Goal: Transaction & Acquisition: Purchase product/service

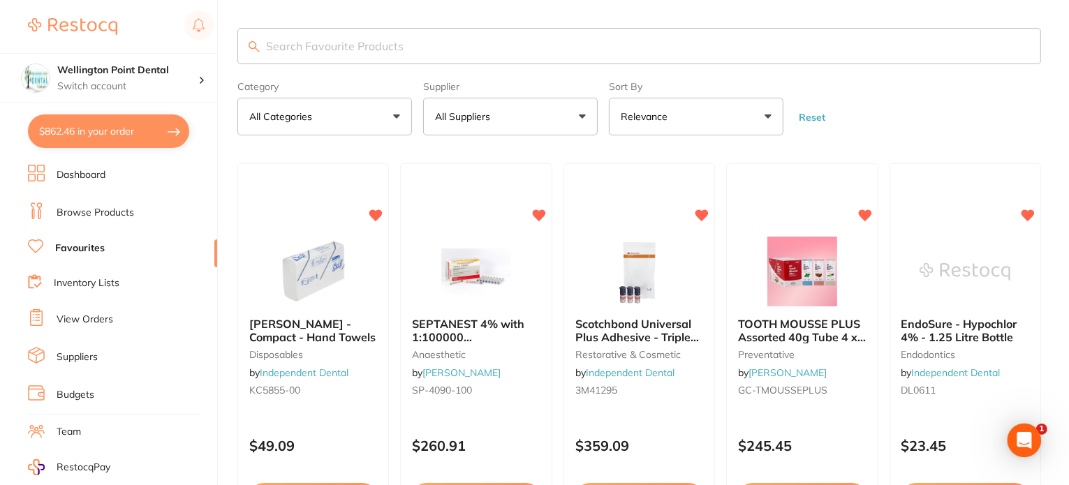
click at [82, 242] on link "Favourites" at bounding box center [80, 248] width 50 height 14
click at [581, 119] on button "All Suppliers" at bounding box center [510, 117] width 174 height 38
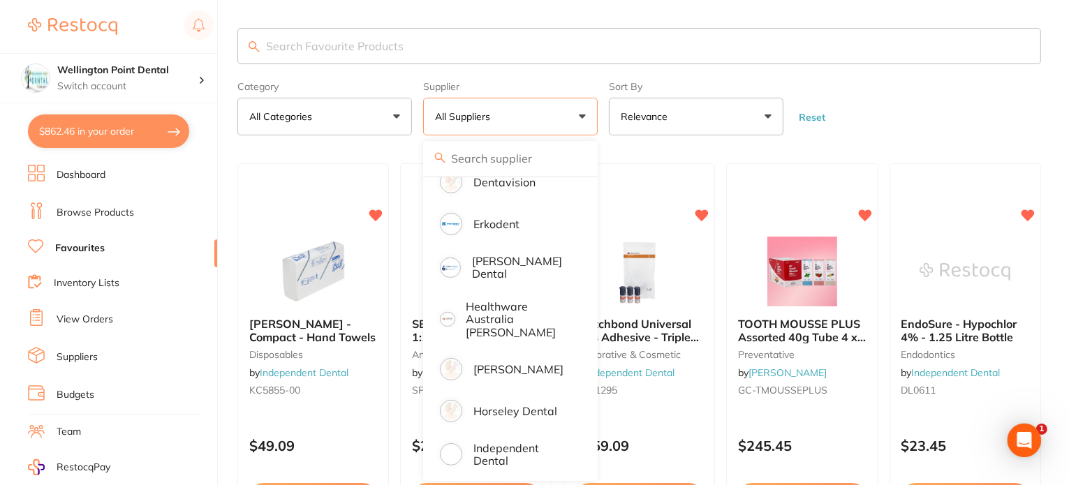
scroll to position [419, 0]
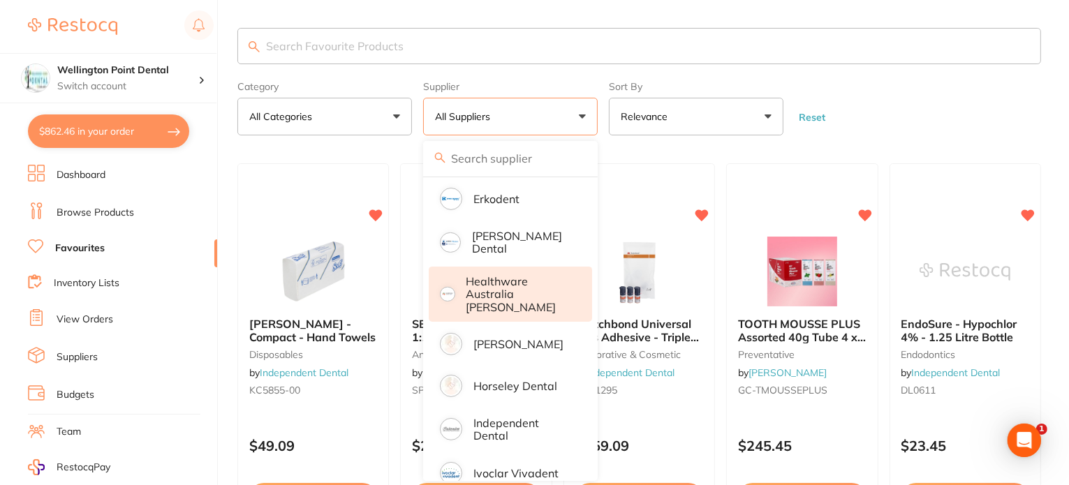
click at [489, 287] on p "Healthware Australia [PERSON_NAME]" at bounding box center [519, 294] width 107 height 38
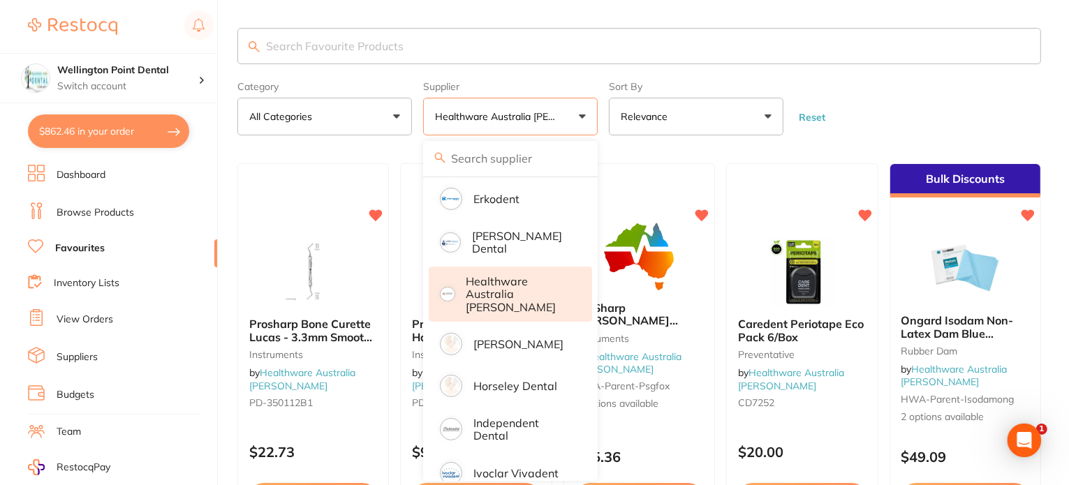
scroll to position [0, 0]
click at [500, 284] on p "Healthware Australia [PERSON_NAME]" at bounding box center [519, 294] width 107 height 38
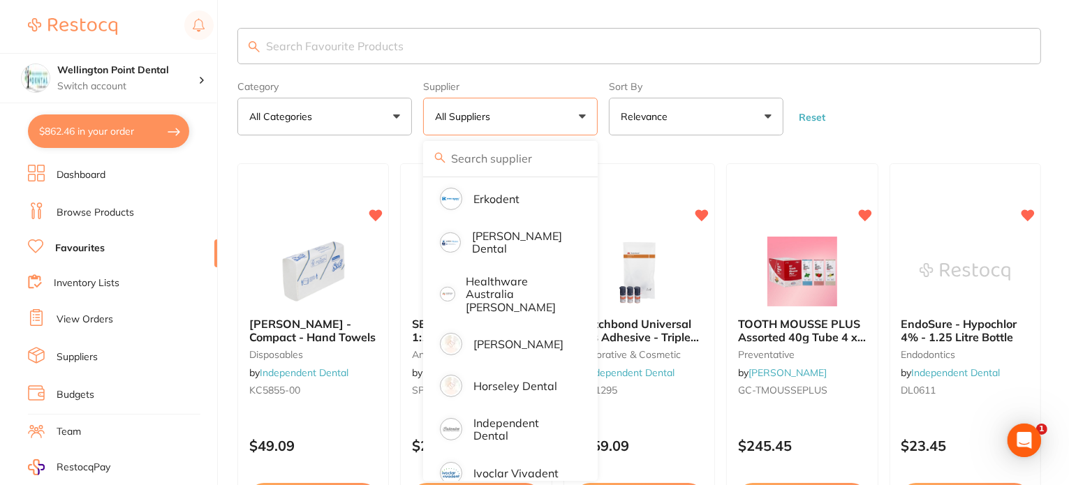
click at [584, 116] on button "All Suppliers" at bounding box center [510, 117] width 174 height 38
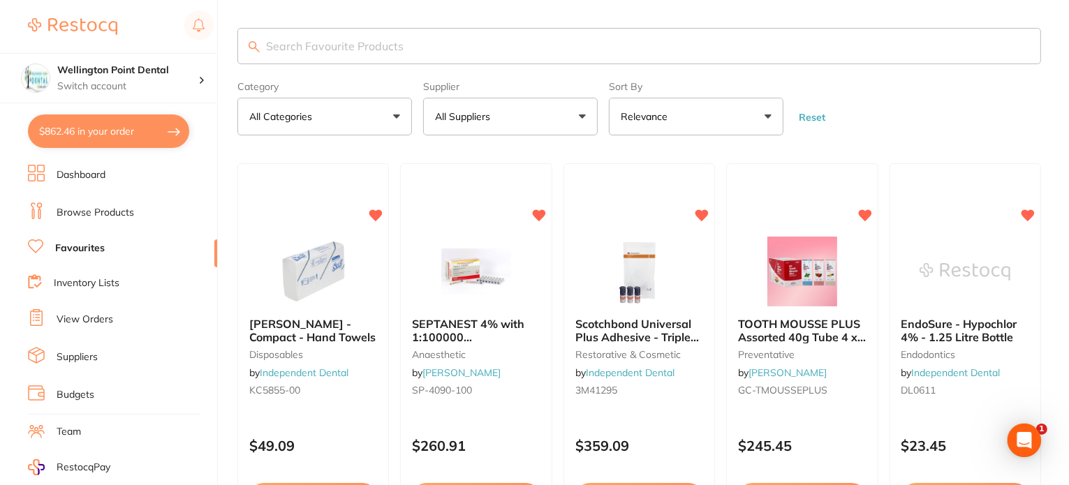
click at [583, 117] on button "All Suppliers" at bounding box center [510, 117] width 174 height 38
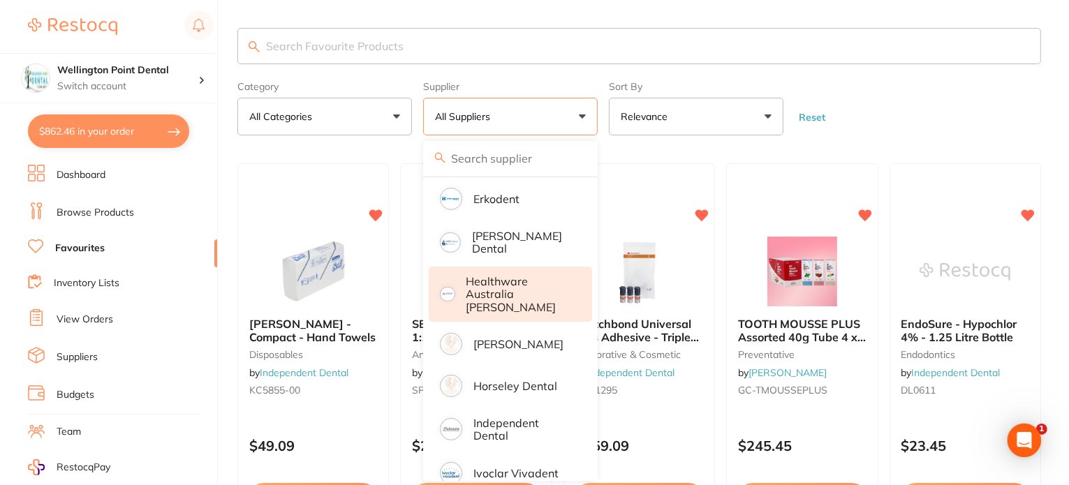
click at [491, 284] on p "Healthware Australia [PERSON_NAME]" at bounding box center [519, 294] width 107 height 38
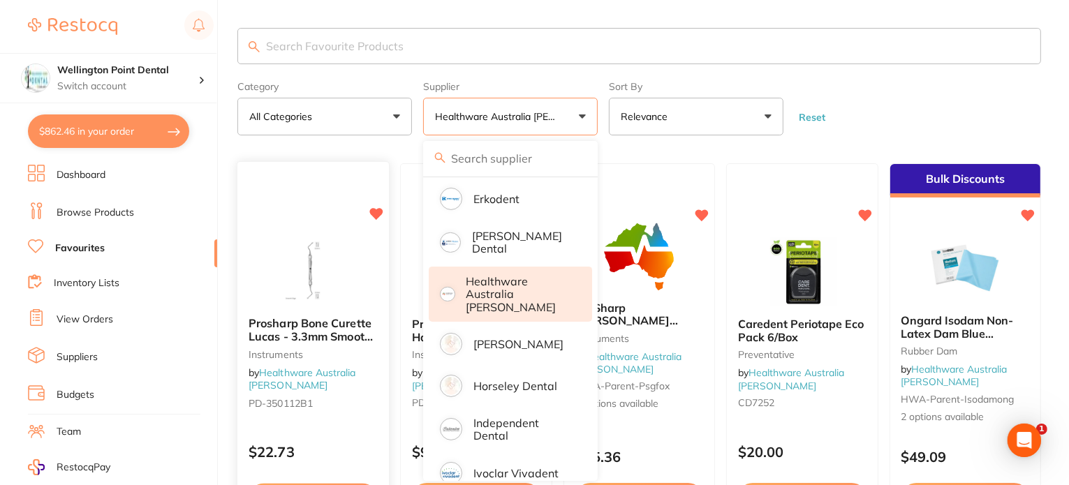
click at [290, 323] on span "Prosharp Bone Curette Lucas - 3.3mm Smooth Edge" at bounding box center [310, 337] width 124 height 40
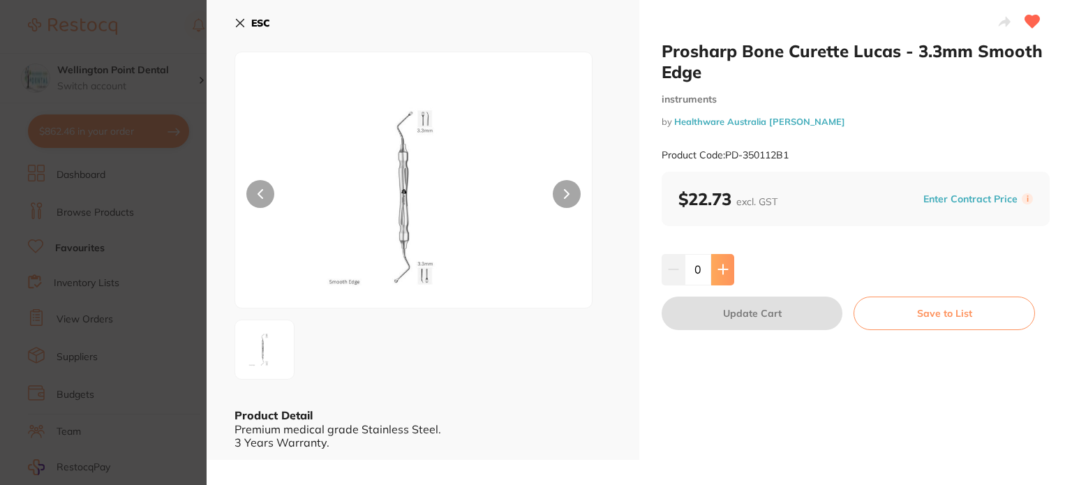
click at [727, 267] on button at bounding box center [722, 269] width 23 height 31
type input "1"
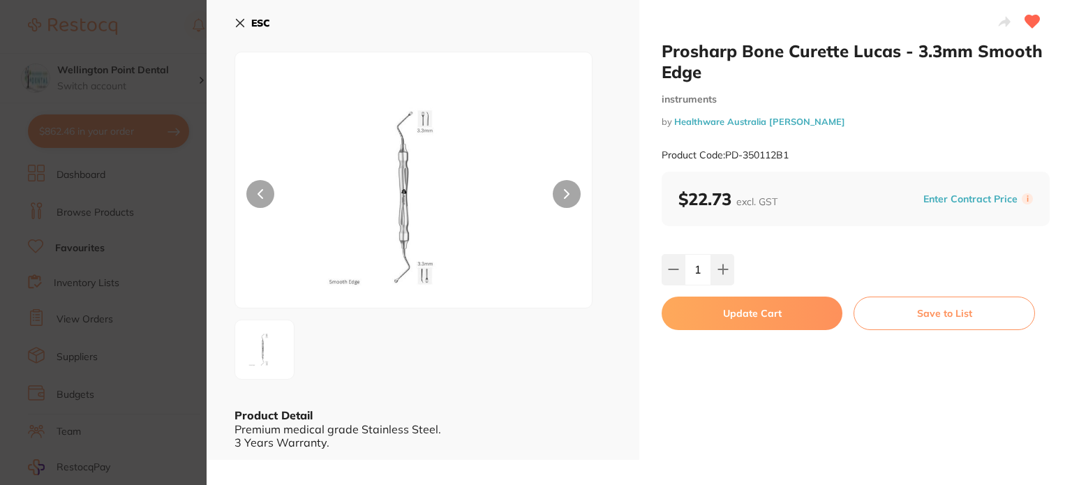
click at [764, 313] on button "Update Cart" at bounding box center [752, 314] width 181 height 34
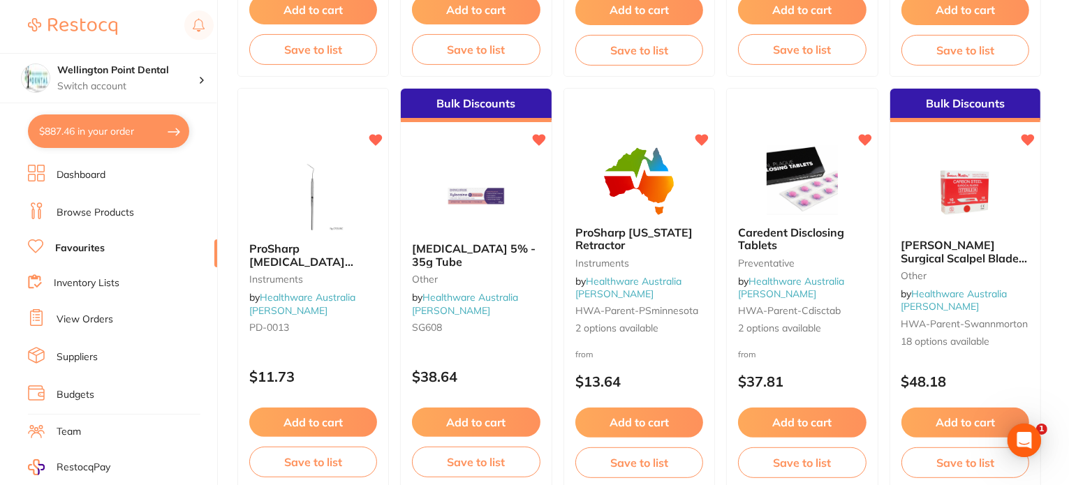
click at [101, 137] on button "$887.46 in your order" at bounding box center [108, 131] width 161 height 34
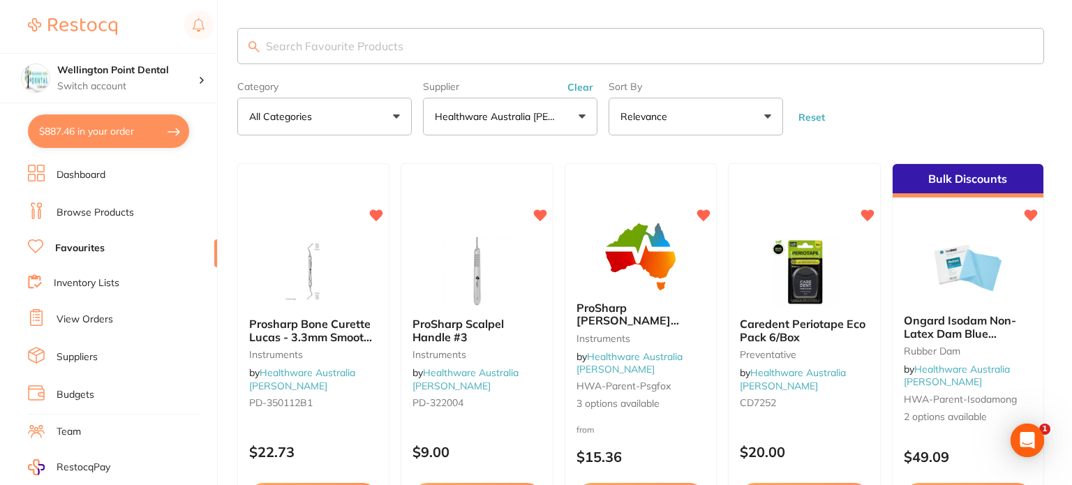
checkbox input "true"
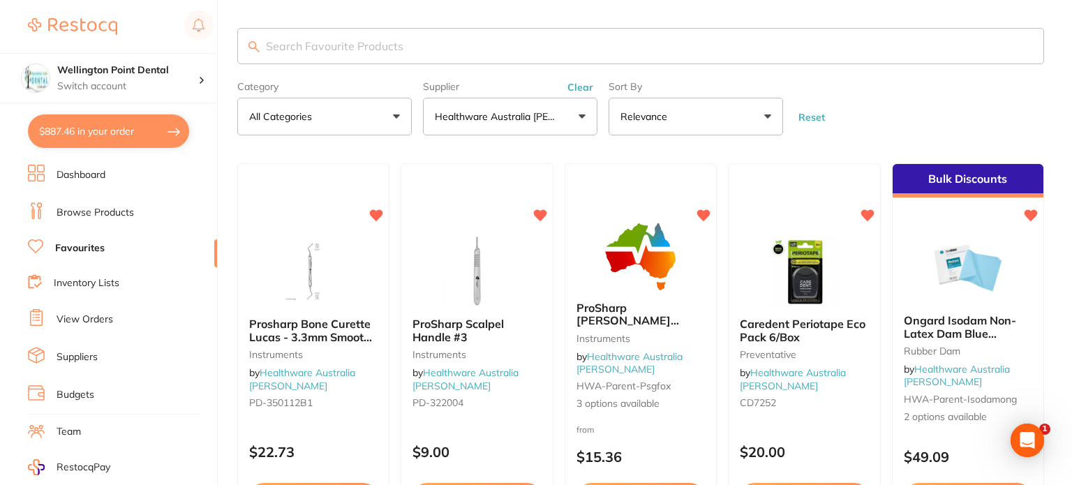
checkbox input "true"
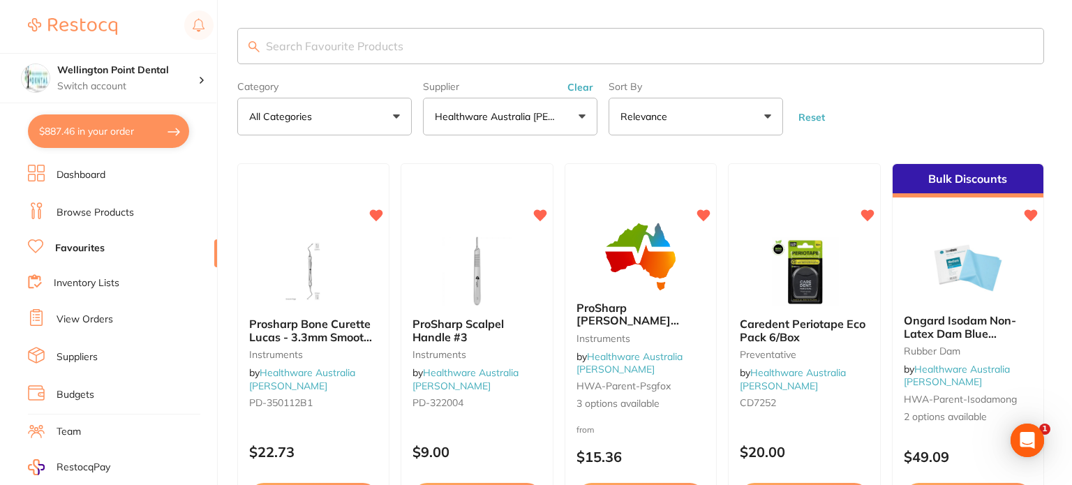
checkbox input "true"
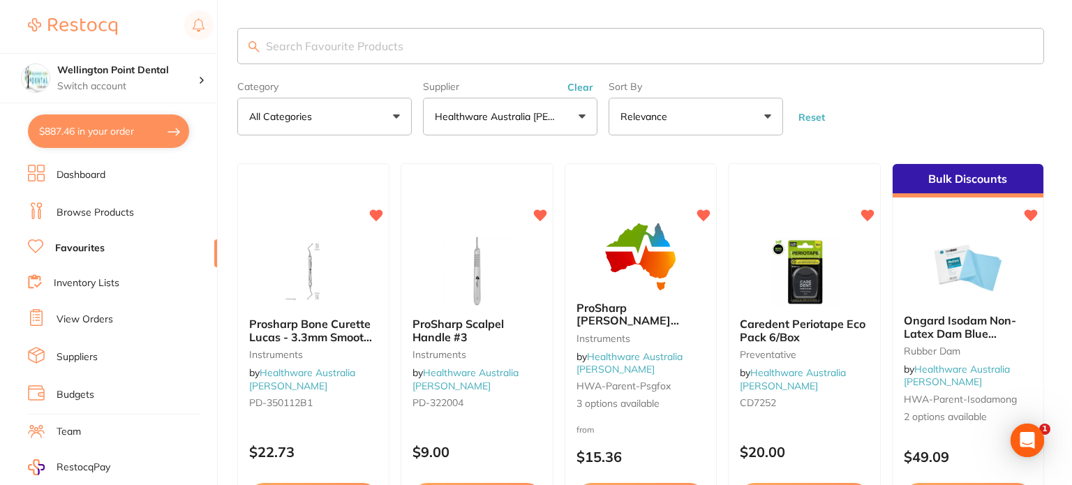
checkbox input "true"
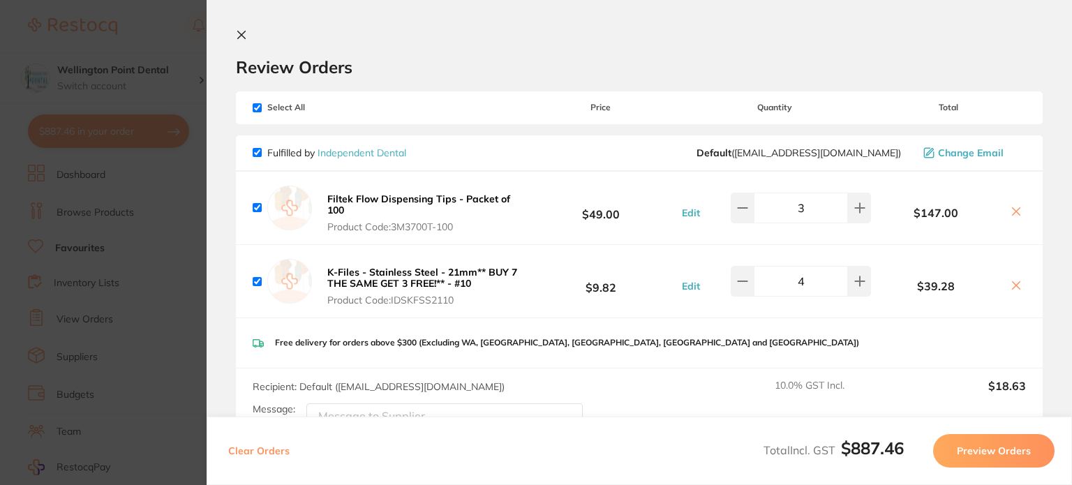
click at [242, 29] on icon at bounding box center [241, 34] width 11 height 11
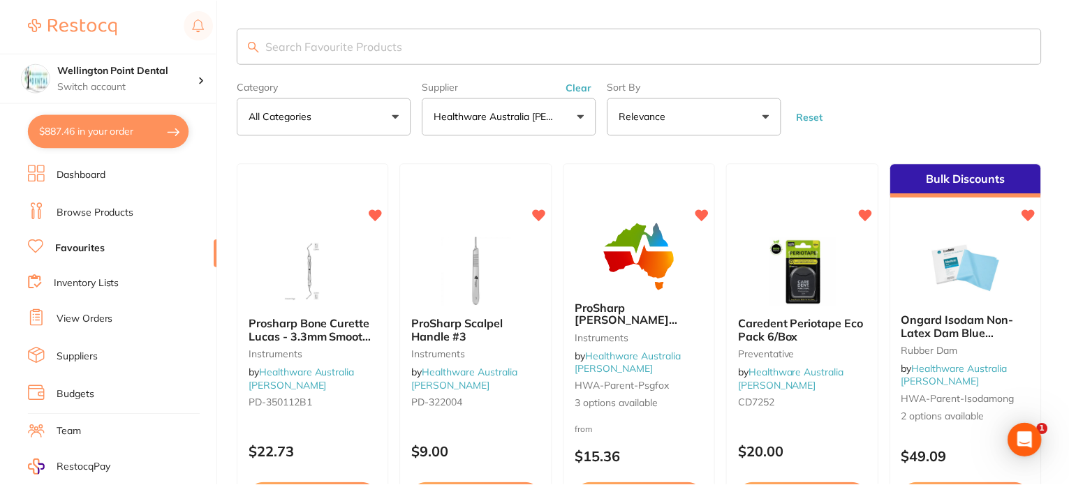
scroll to position [488, 0]
